Goal: Transaction & Acquisition: Obtain resource

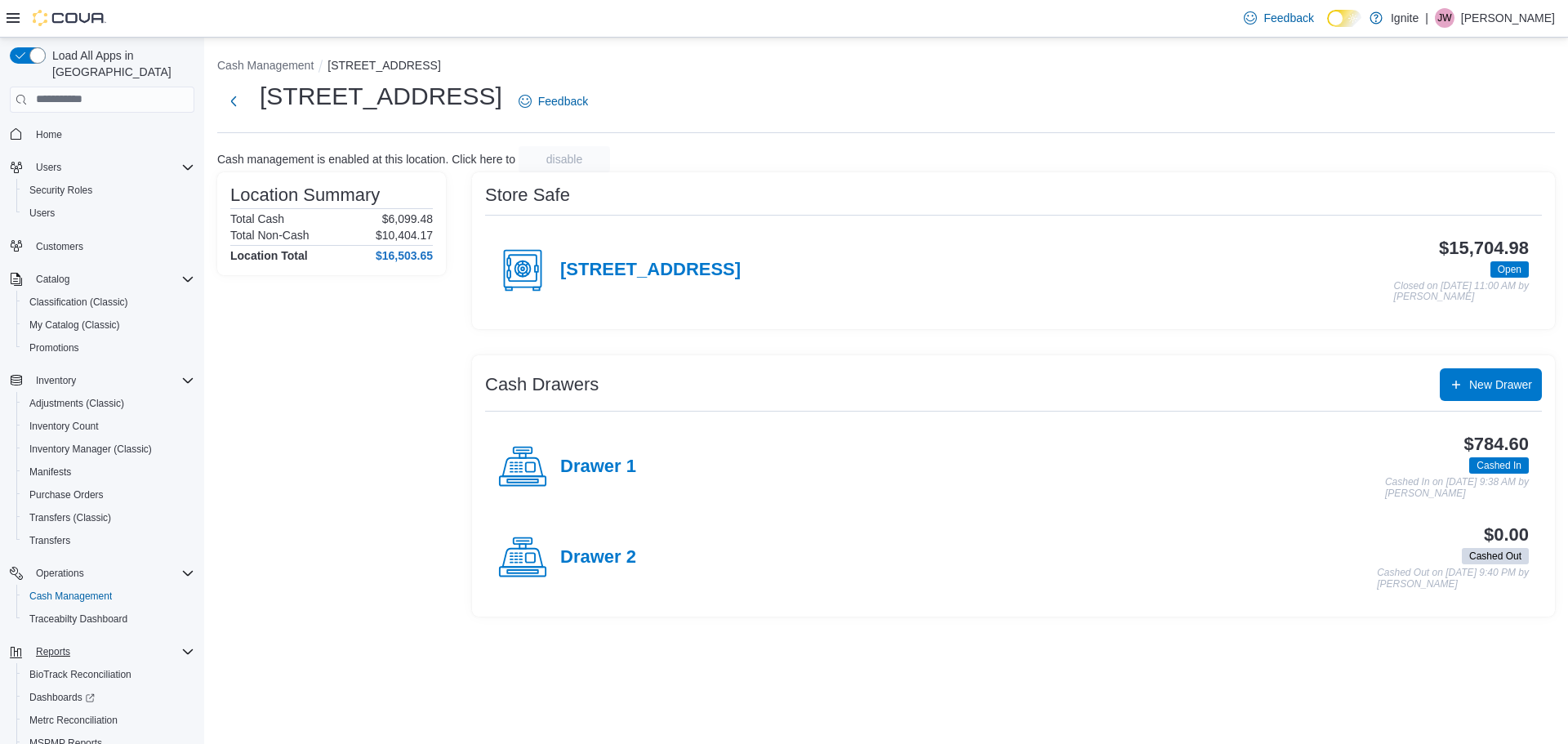
scroll to position [76, 0]
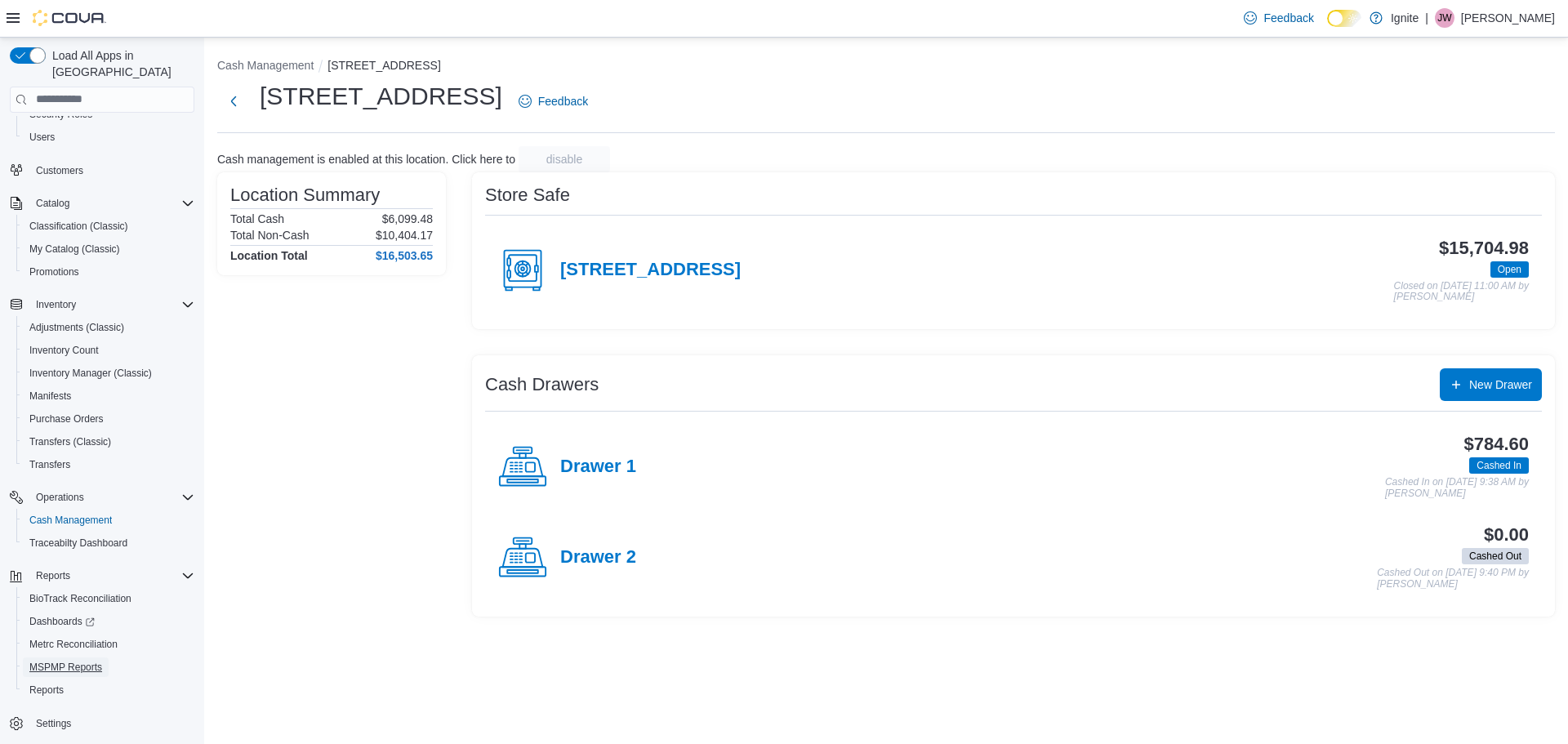
drag, startPoint x: 83, startPoint y: 654, endPoint x: 298, endPoint y: 517, distance: 254.9
click at [84, 660] on span "MSPMP Reports" at bounding box center [66, 667] width 72 height 13
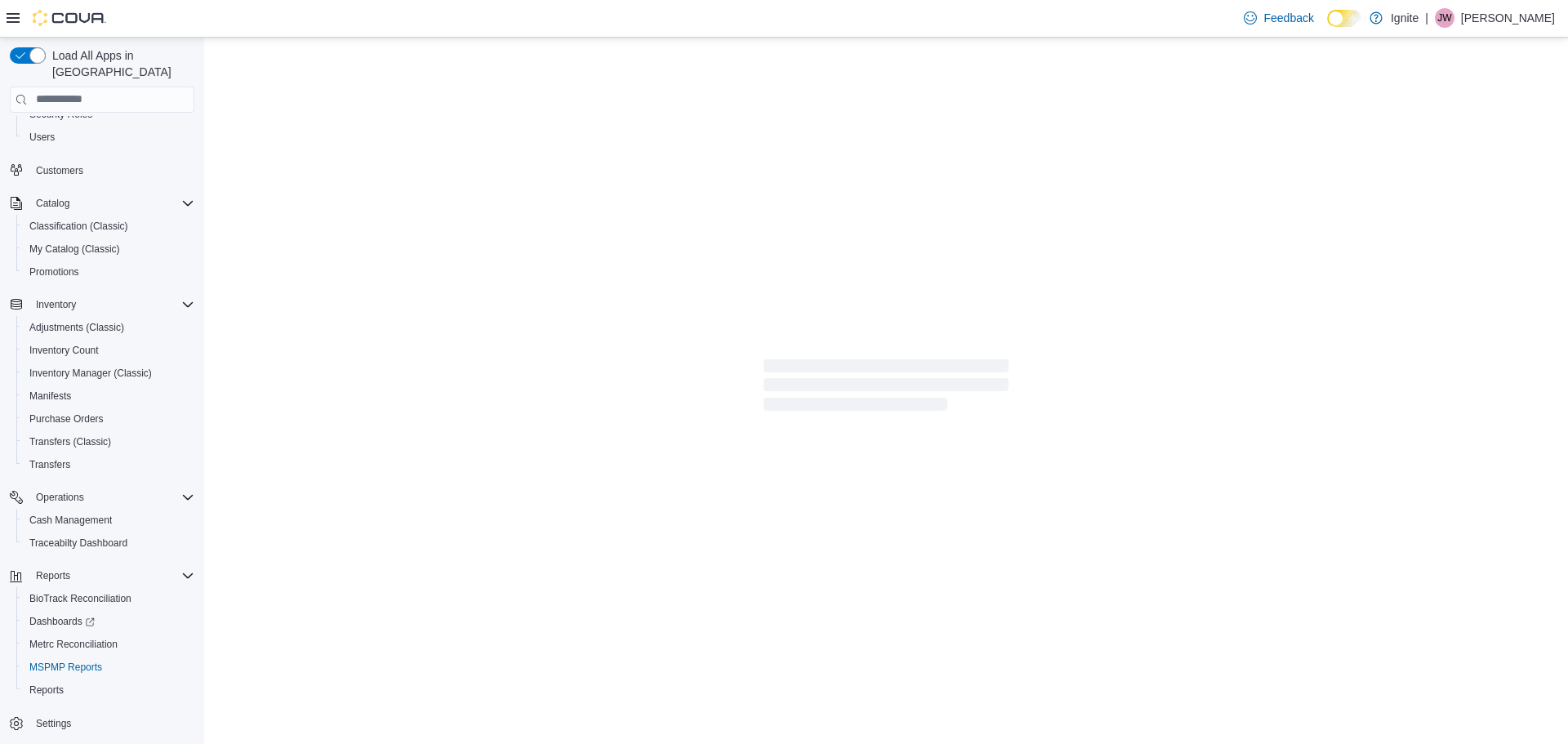
scroll to position [37, 0]
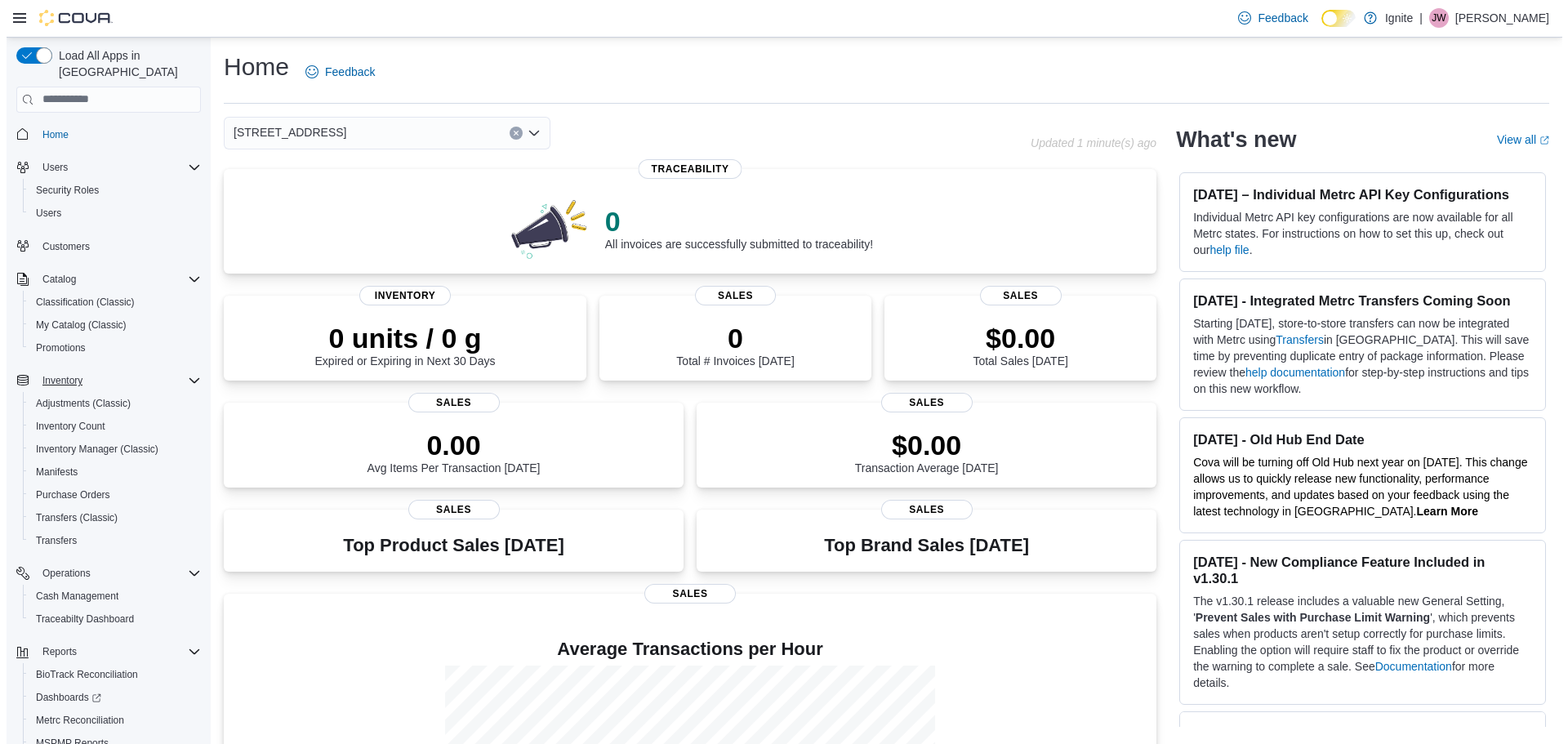
scroll to position [76, 0]
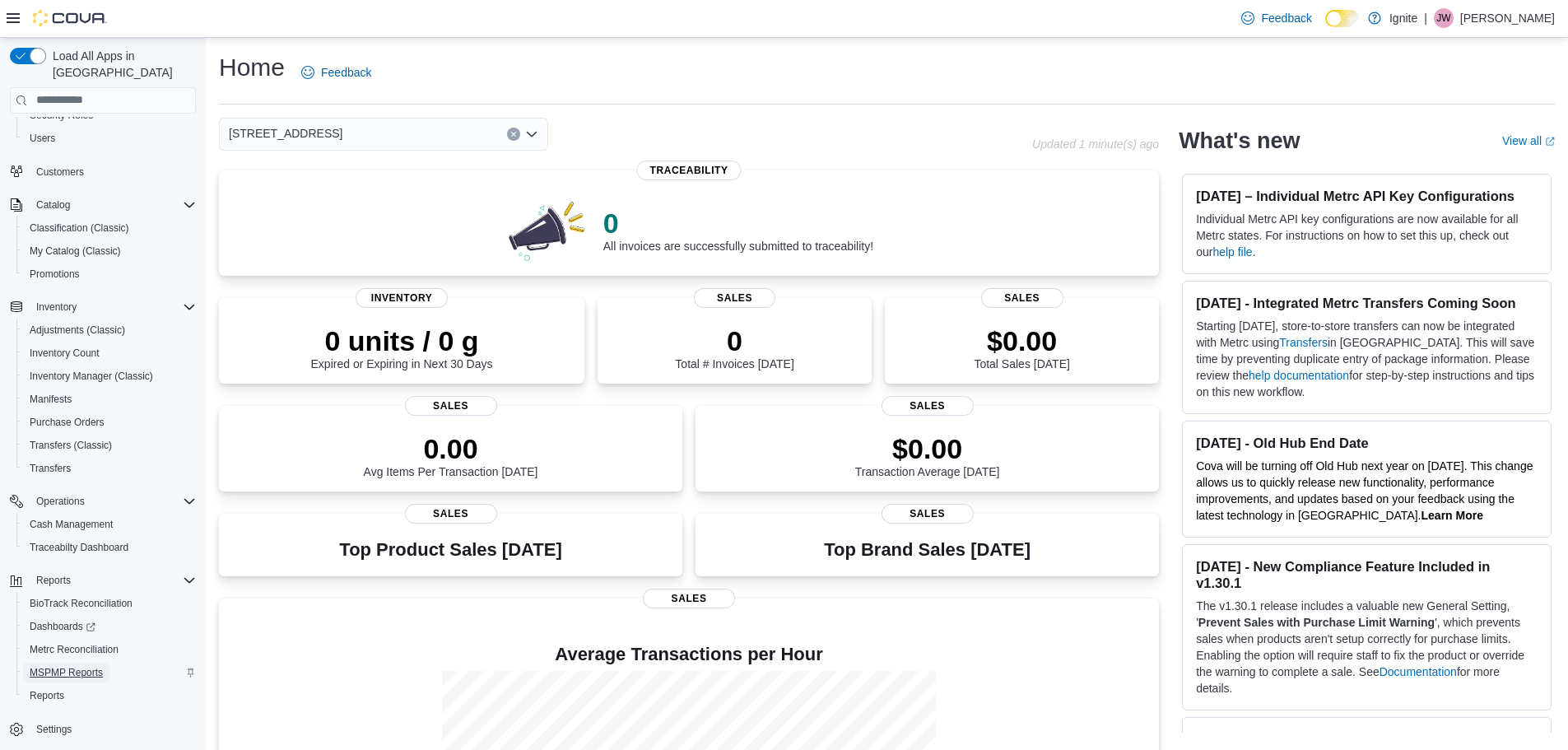
click at [89, 665] on span "MSPMP Reports" at bounding box center [66, 672] width 73 height 13
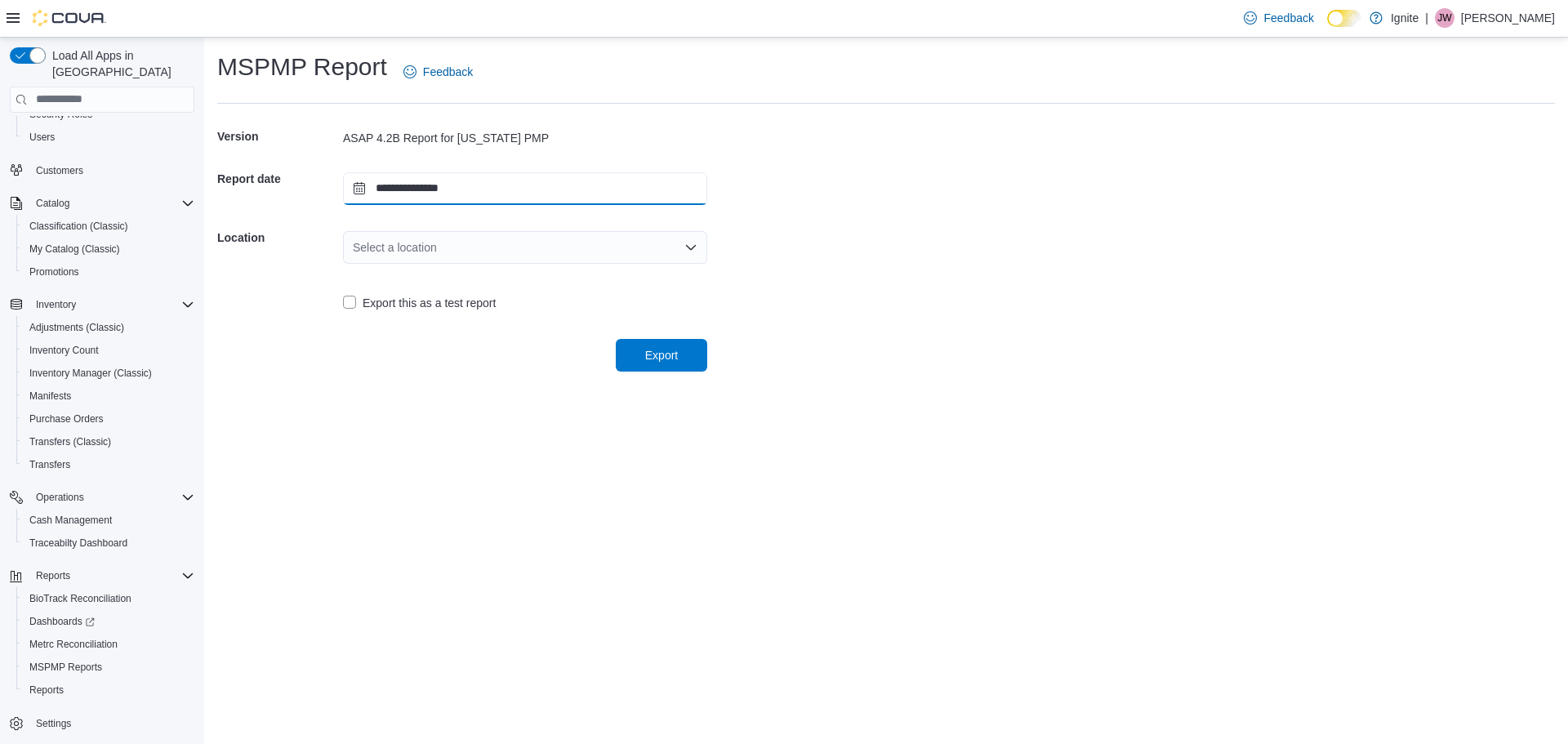
click at [352, 183] on input "**********" at bounding box center [525, 189] width 364 height 32
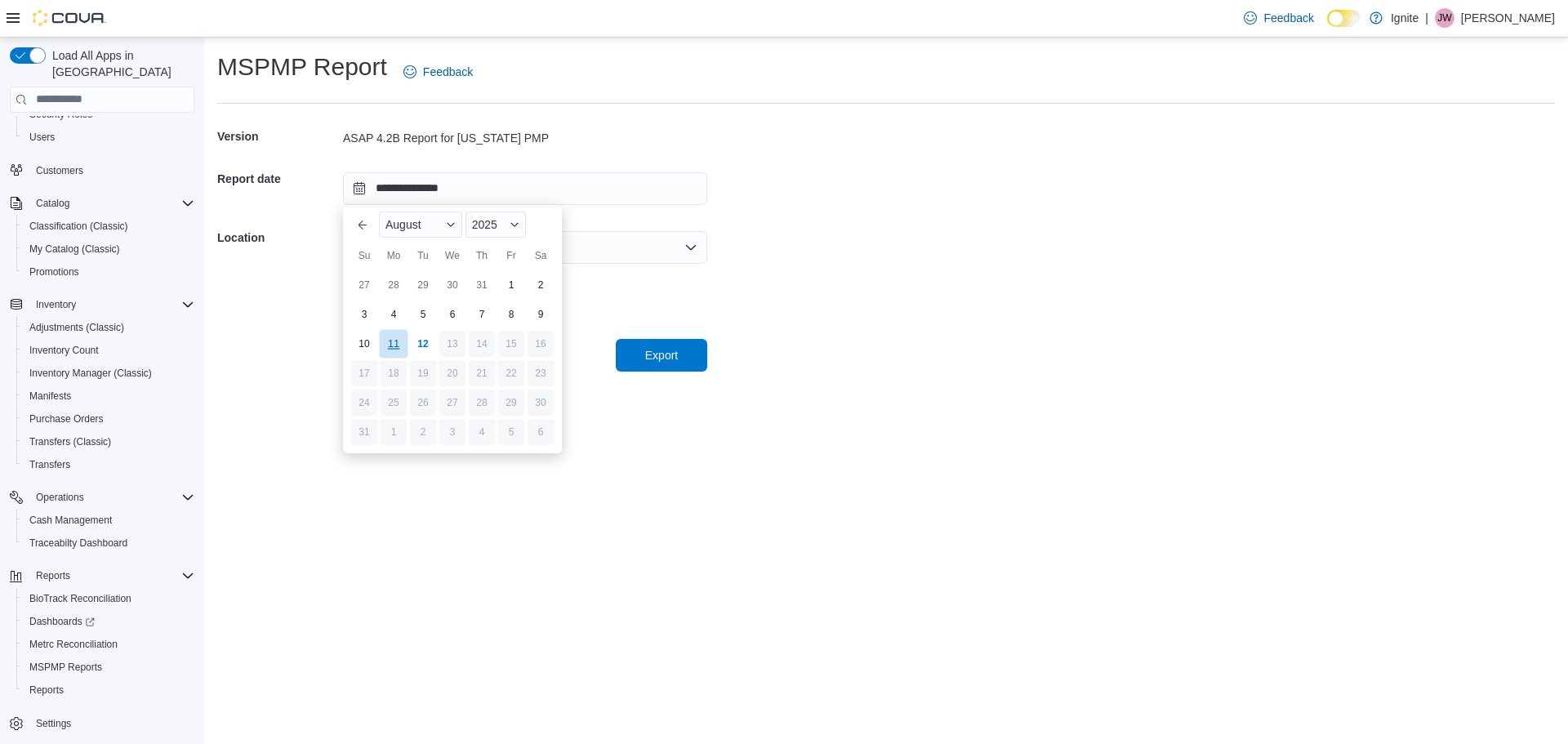
click at [388, 344] on div "11" at bounding box center [394, 343] width 29 height 29
type input "**********"
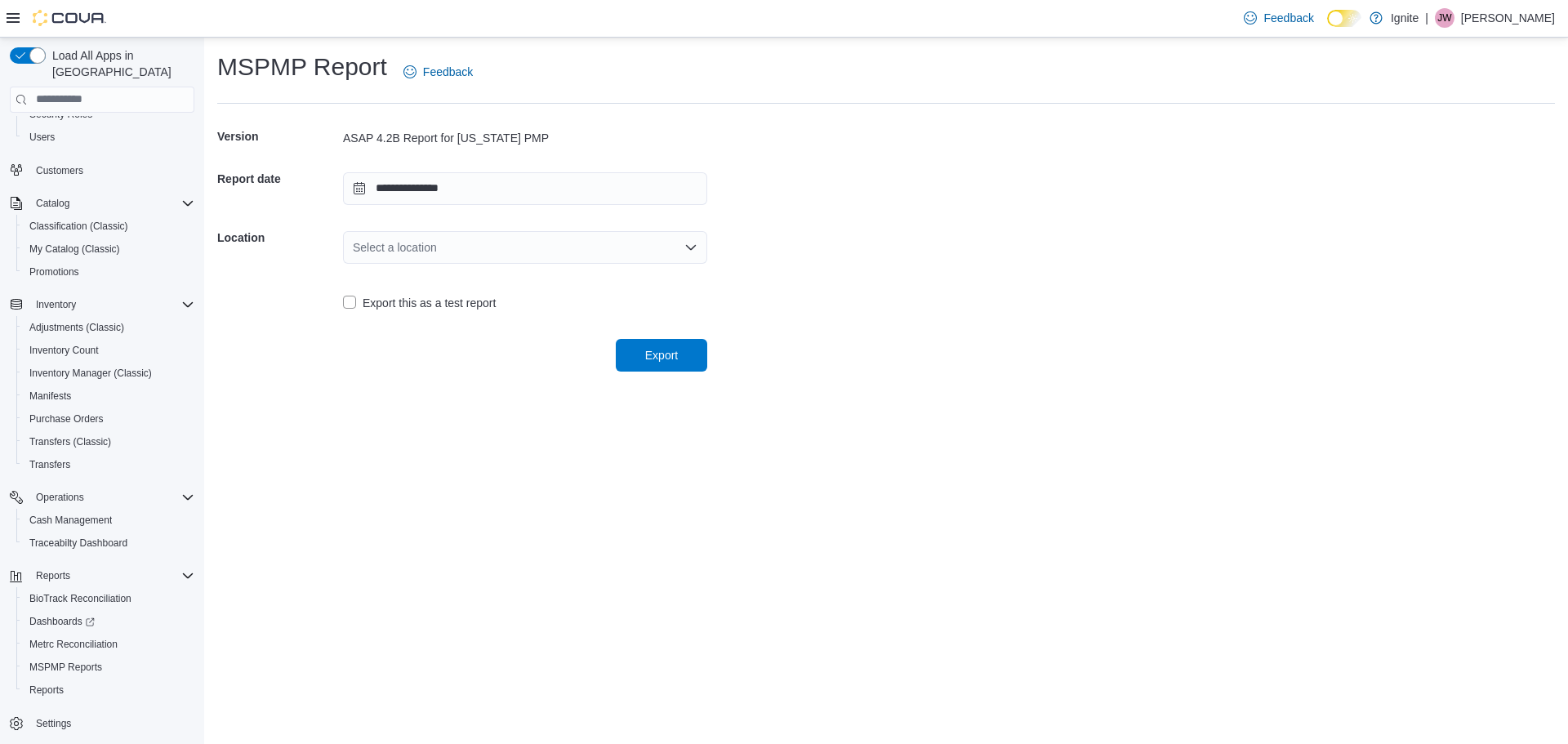
click at [466, 338] on div "Export" at bounding box center [462, 349] width 490 height 46
click at [576, 255] on div "Select a location" at bounding box center [525, 248] width 364 height 32
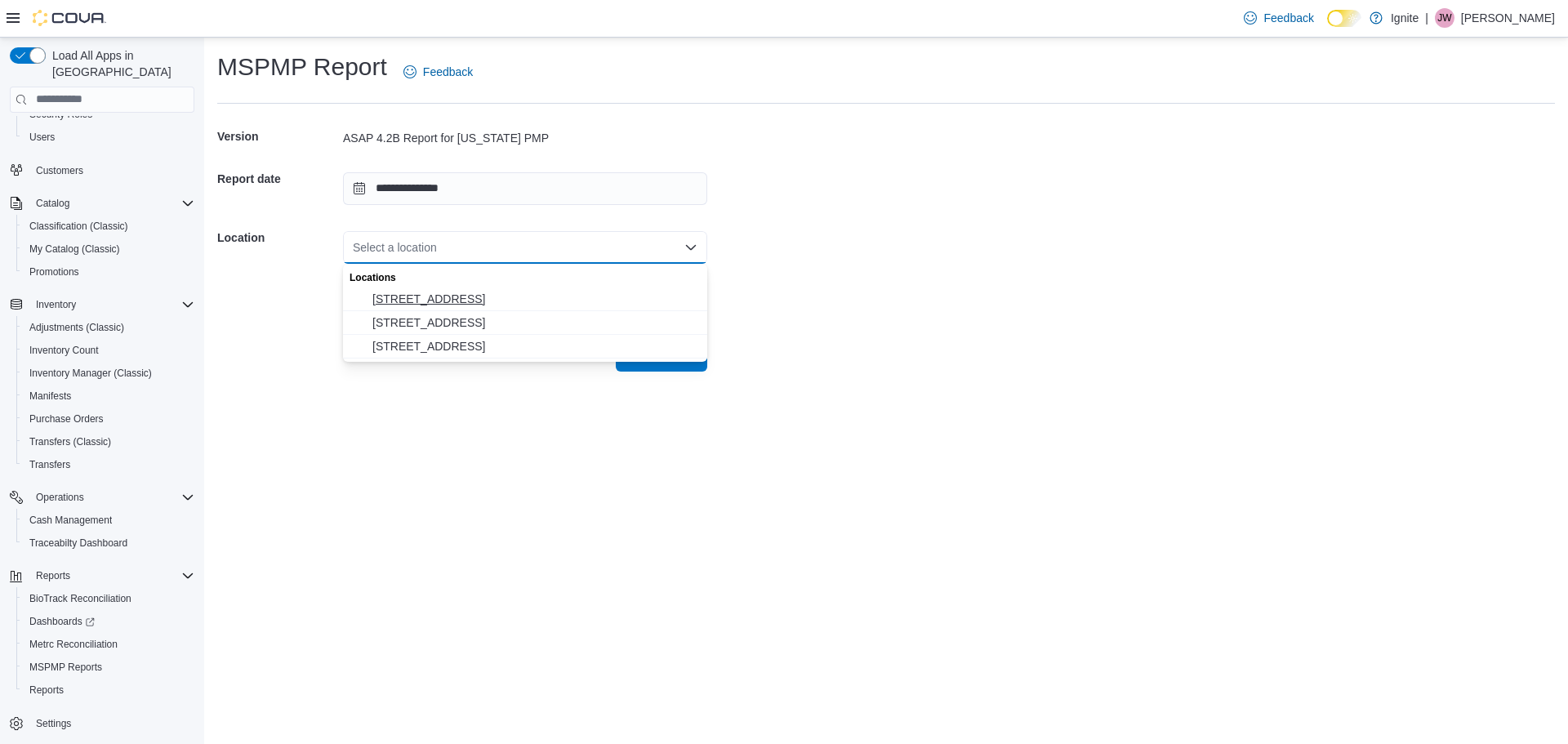
click at [432, 304] on span "[STREET_ADDRESS]" at bounding box center [535, 298] width 325 height 16
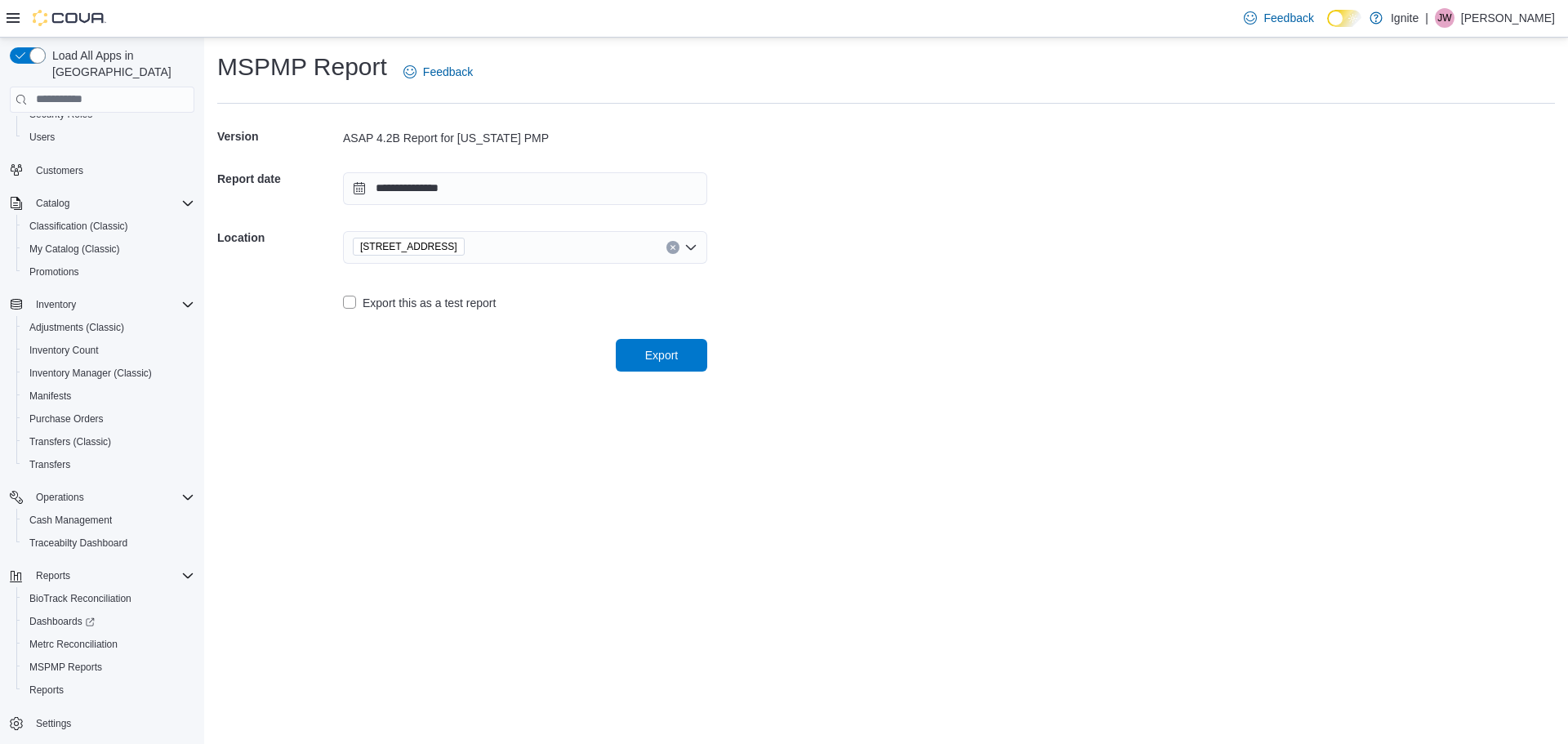
click at [446, 396] on div "**********" at bounding box center [886, 390] width 1364 height 706
click at [659, 354] on span "Export" at bounding box center [662, 353] width 32 height 16
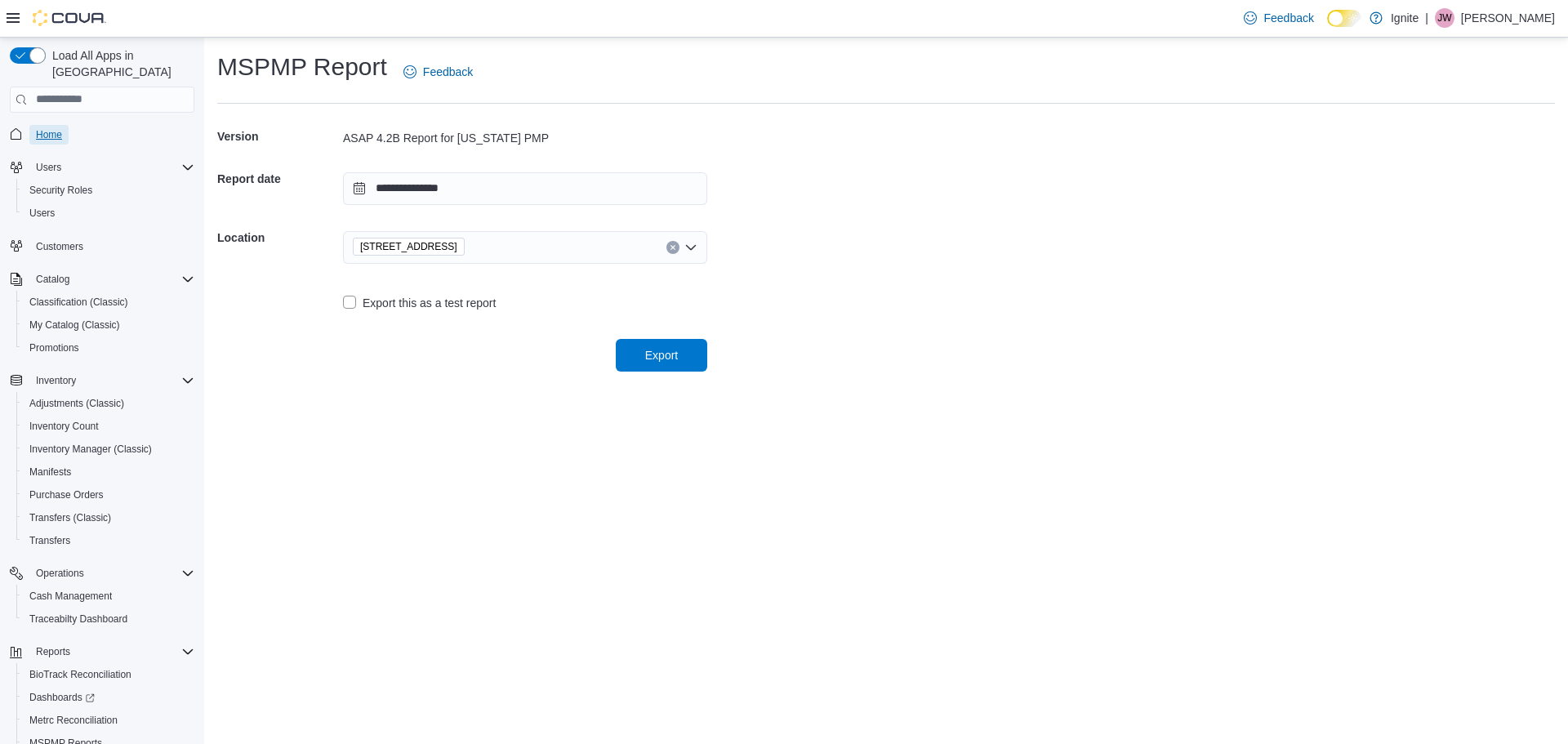
click at [46, 129] on span "Home" at bounding box center [49, 135] width 26 height 13
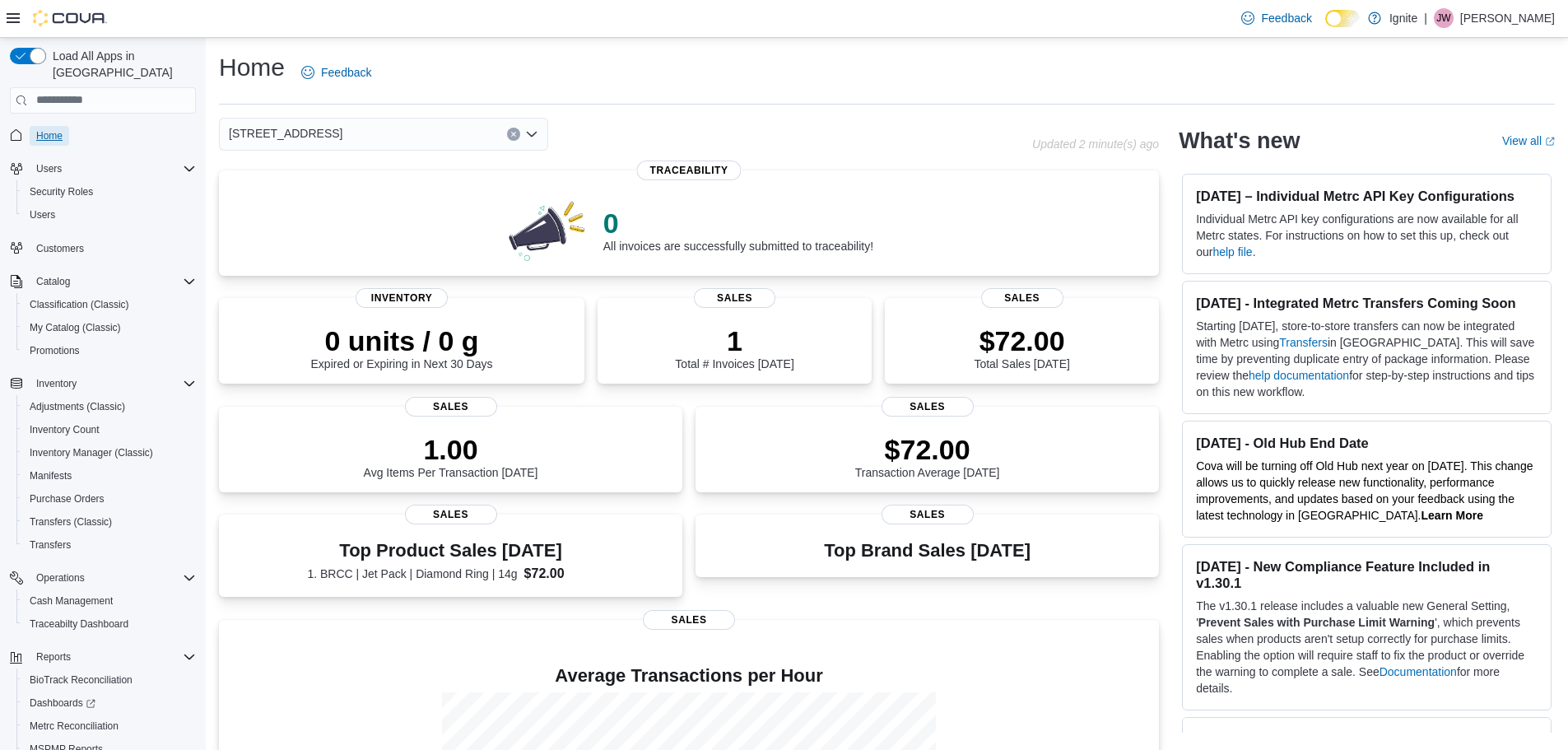
click at [49, 130] on span "Home" at bounding box center [49, 136] width 26 height 13
